Goal: Information Seeking & Learning: Learn about a topic

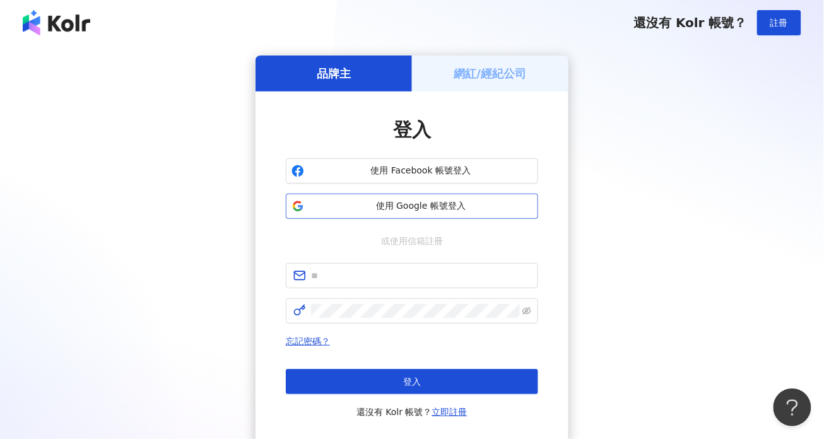
click at [428, 210] on span "使用 Google 帳號登入" at bounding box center [420, 206] width 223 height 13
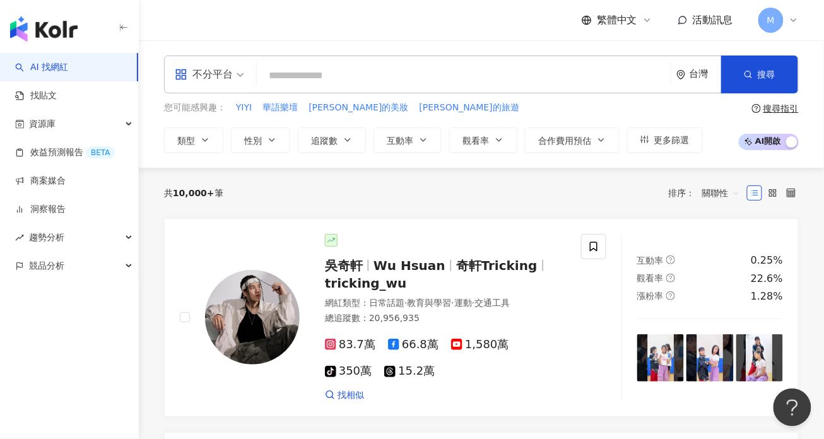
click at [470, 83] on input "search" at bounding box center [464, 76] width 404 height 24
type input "***"
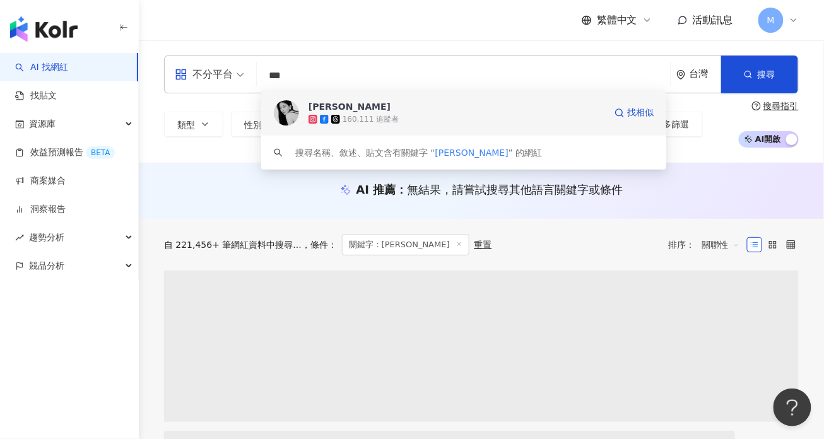
click at [489, 123] on div "160,111 追蹤者" at bounding box center [457, 119] width 297 height 13
